Goal: Navigation & Orientation: Understand site structure

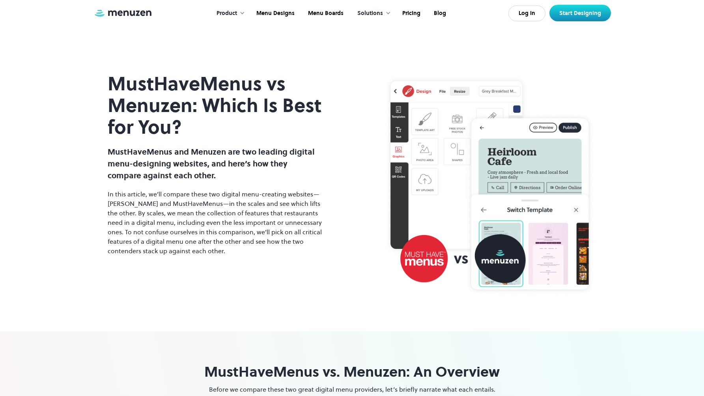
click at [235, 13] on div "Product" at bounding box center [226, 13] width 21 height 9
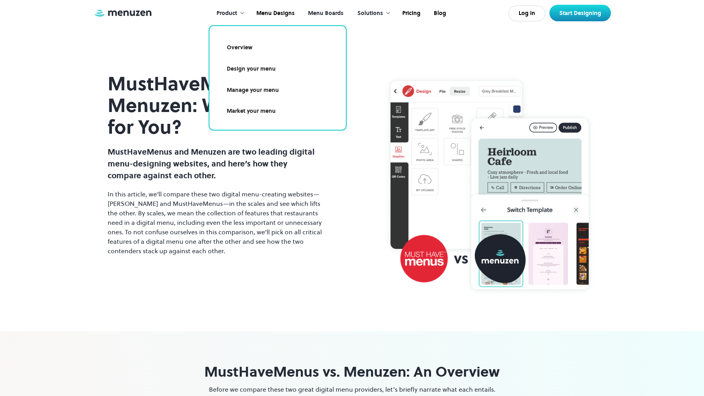
click at [315, 8] on link "Menu Boards" at bounding box center [324, 13] width 49 height 24
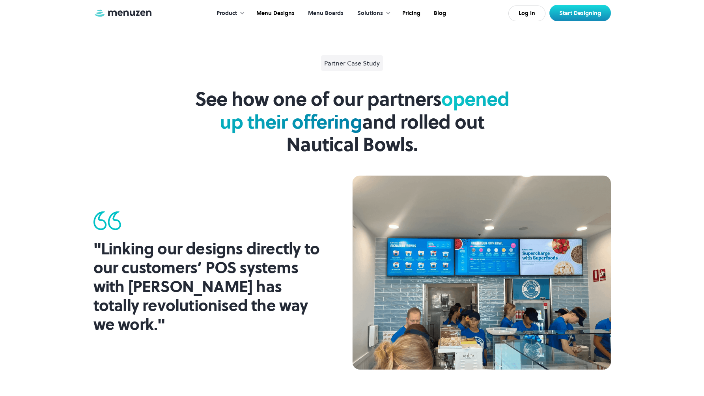
scroll to position [642, 0]
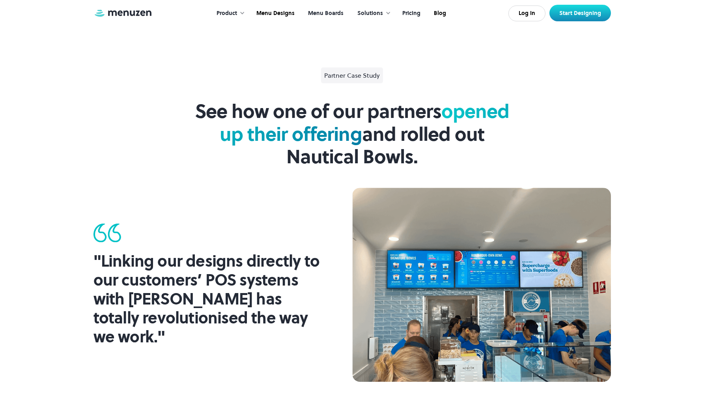
click at [403, 12] on link "Pricing" at bounding box center [411, 13] width 32 height 24
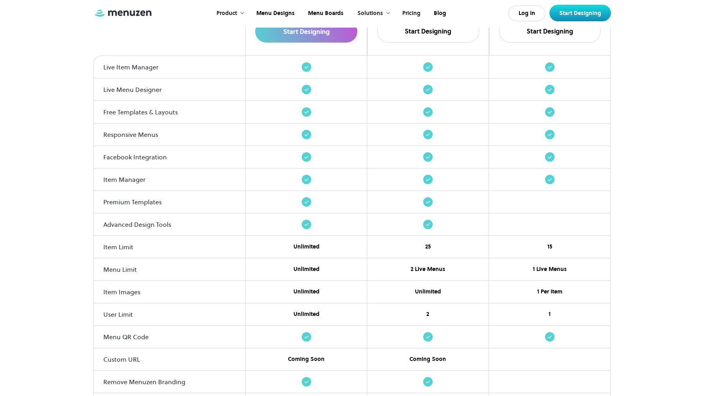
scroll to position [786, 0]
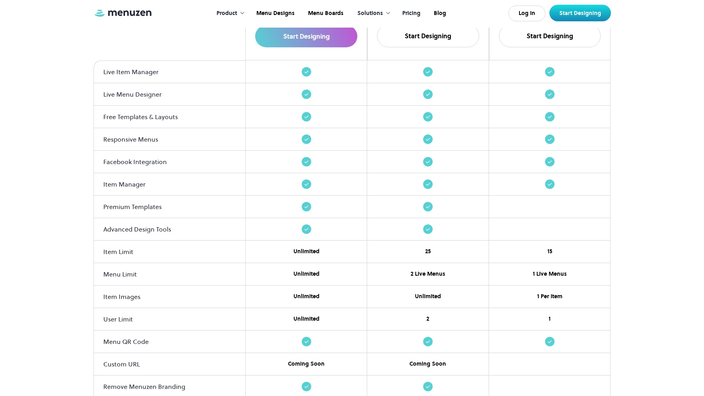
click at [371, 13] on div "Solutions" at bounding box center [370, 13] width 26 height 9
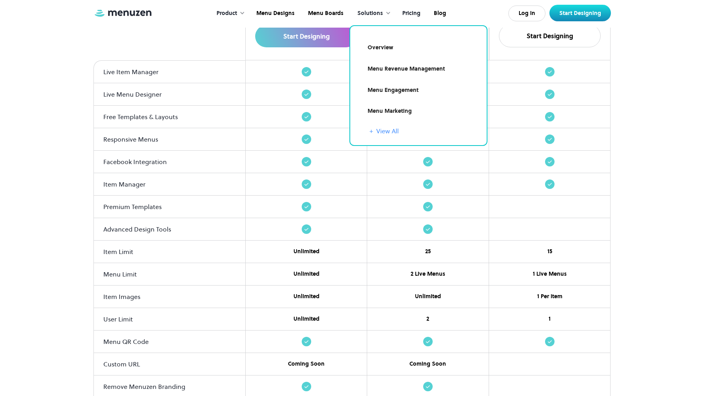
click at [379, 130] on link "+ View All" at bounding box center [423, 130] width 108 height 9
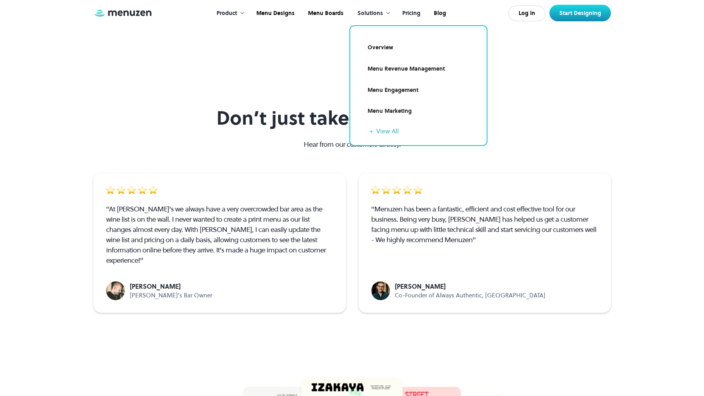
scroll to position [1355, 0]
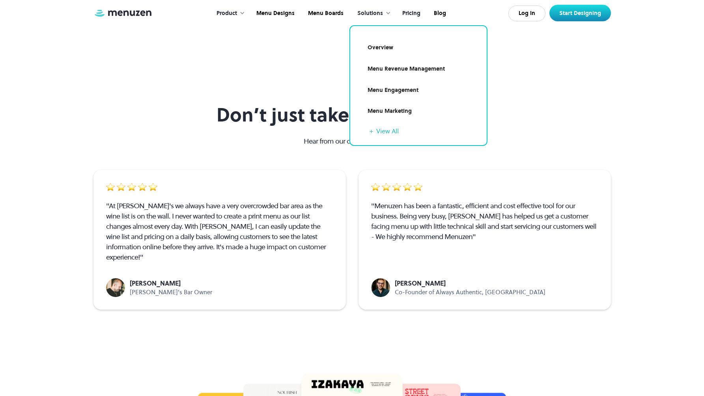
click at [362, 15] on div "Solutions" at bounding box center [370, 13] width 26 height 9
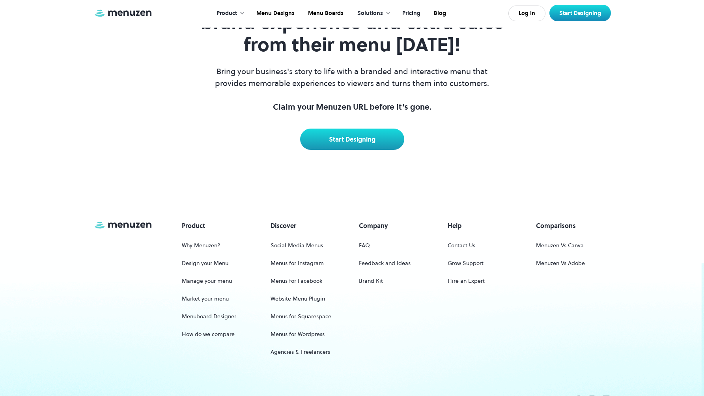
scroll to position [1966, 0]
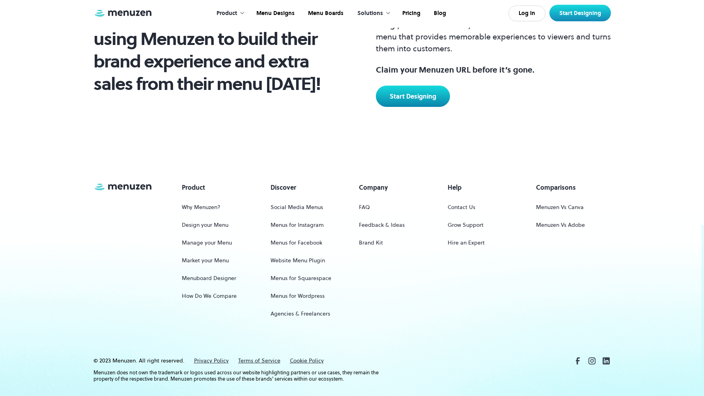
scroll to position [1092, 0]
